Goal: Information Seeking & Learning: Understand process/instructions

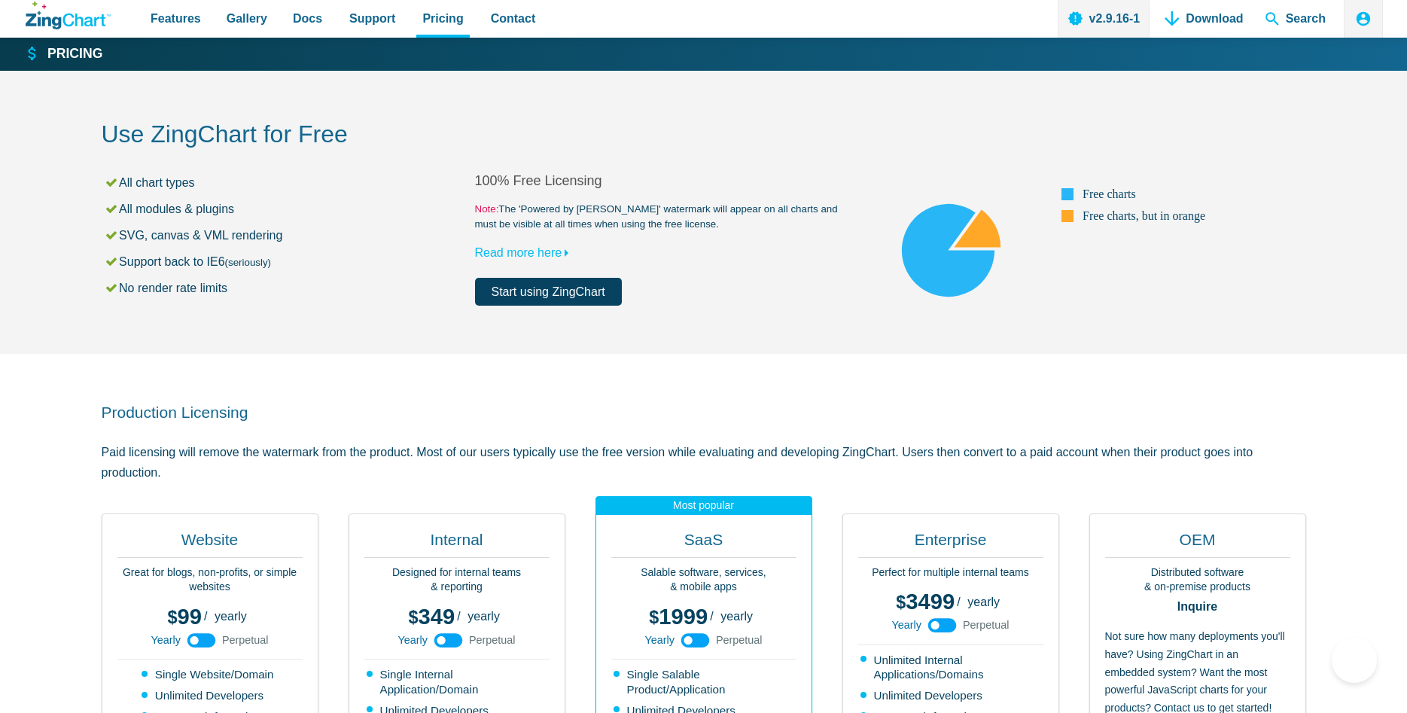
click at [564, 289] on link "Start using ZingChart" at bounding box center [548, 292] width 147 height 28
click at [60, 17] on icon "ZingChart Logo. Click to return to the homepage" at bounding box center [68, 16] width 85 height 28
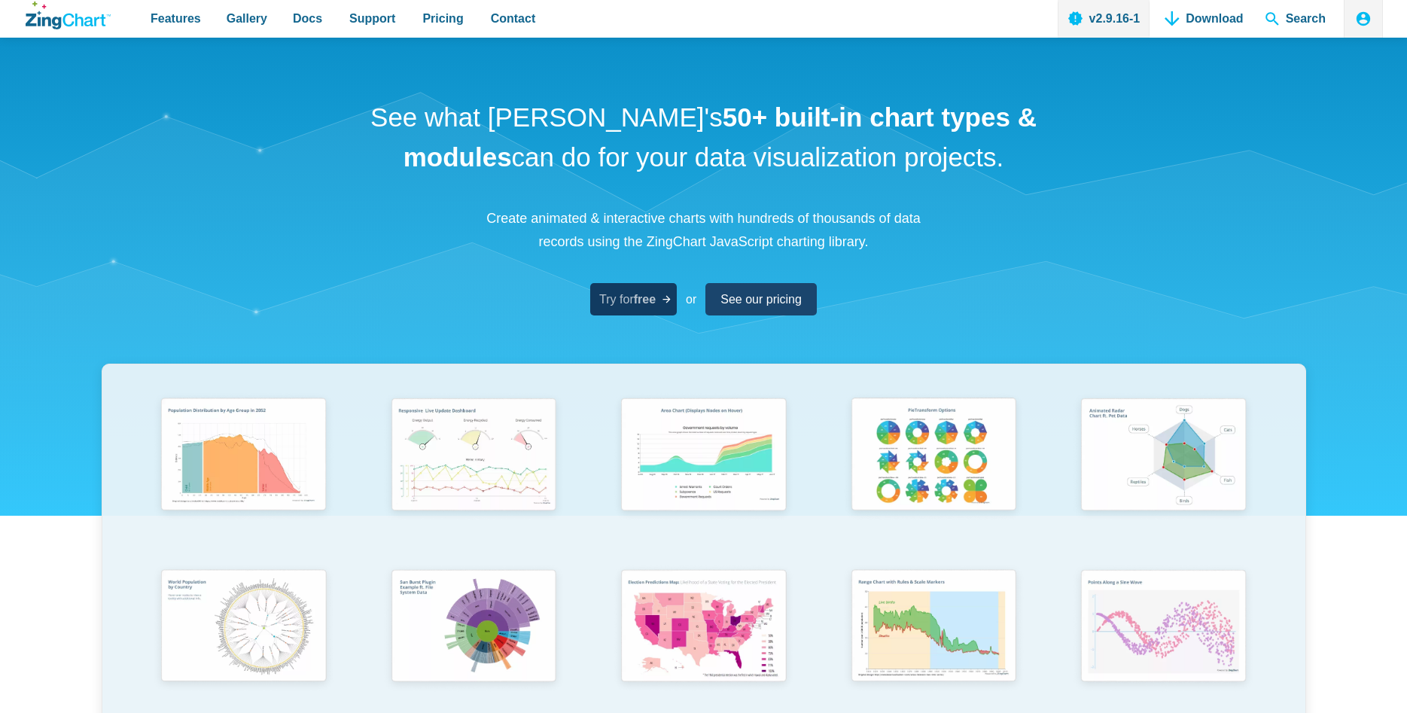
click at [638, 305] on strong "free" at bounding box center [645, 299] width 22 height 13
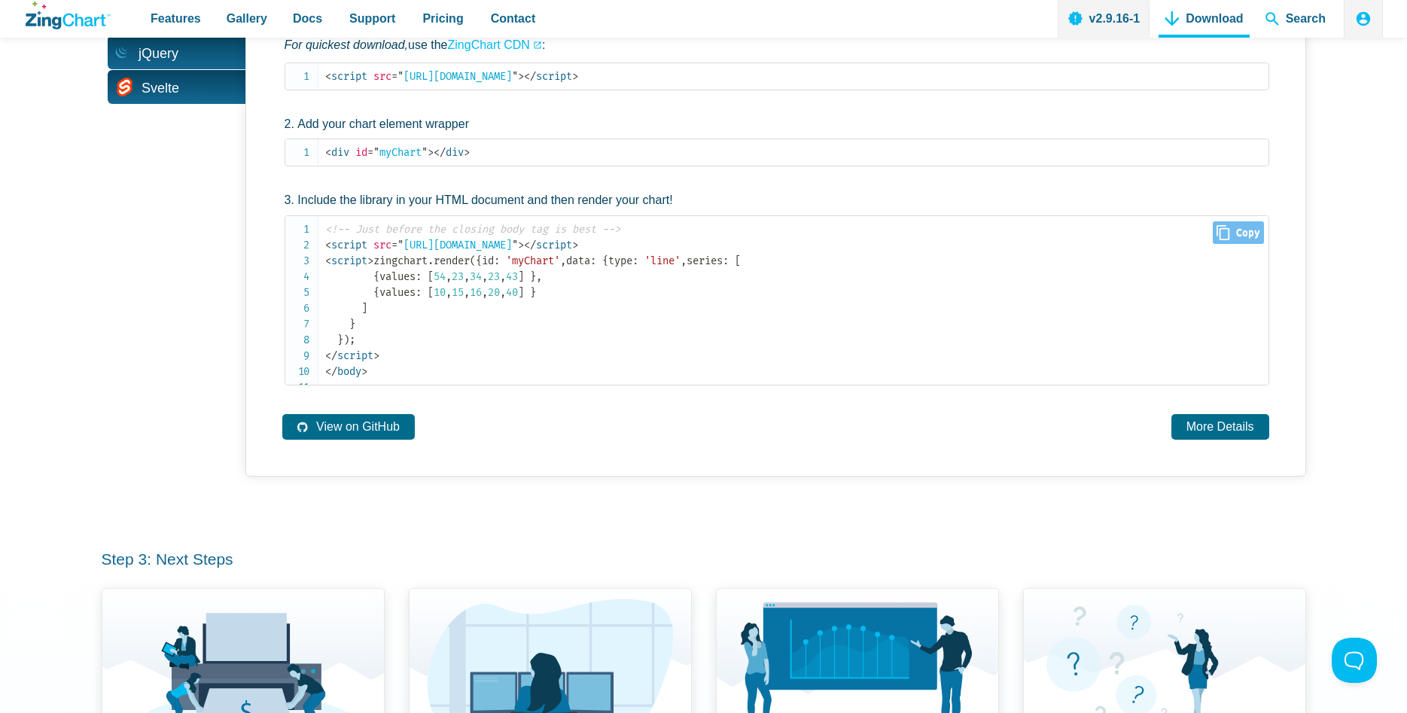
scroll to position [1229, 0]
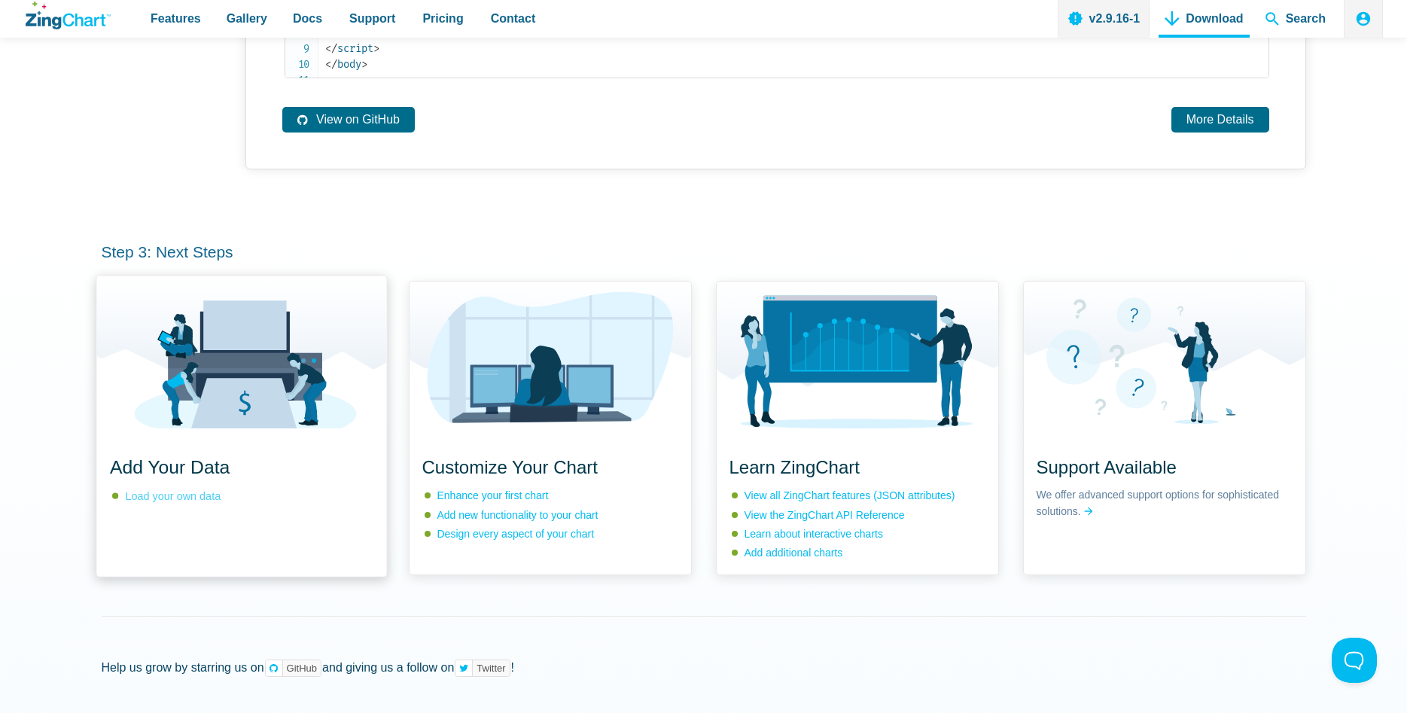
click at [160, 502] on link "Load your own data" at bounding box center [173, 496] width 96 height 12
